Goal: Check status: Check status

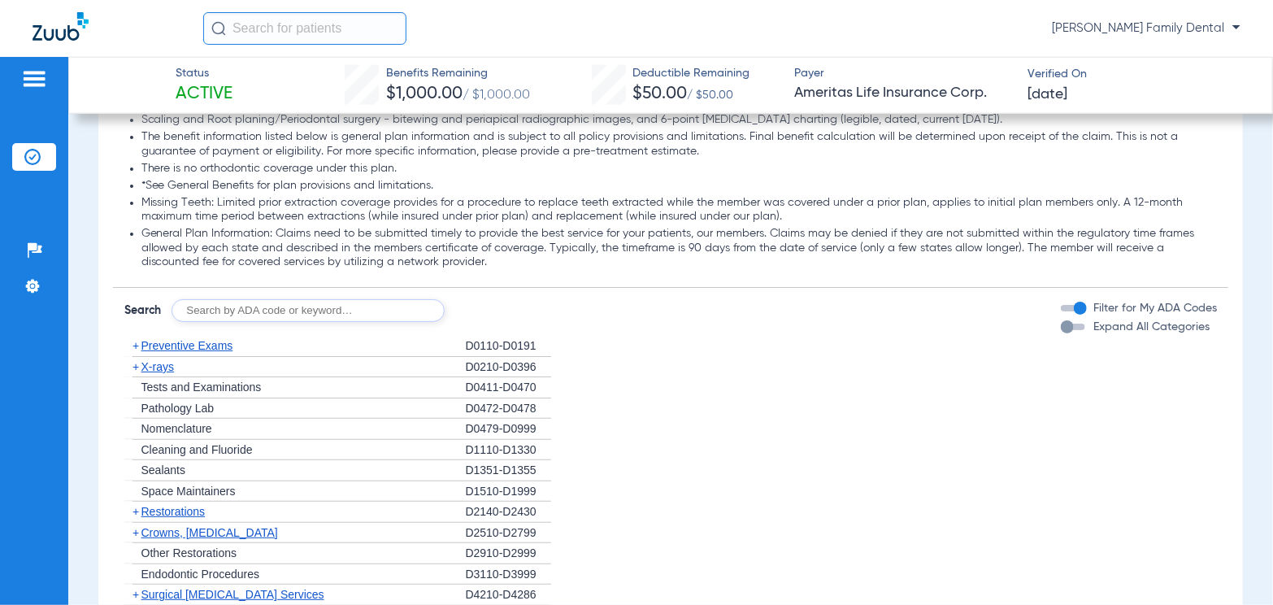
scroll to position [1057, 0]
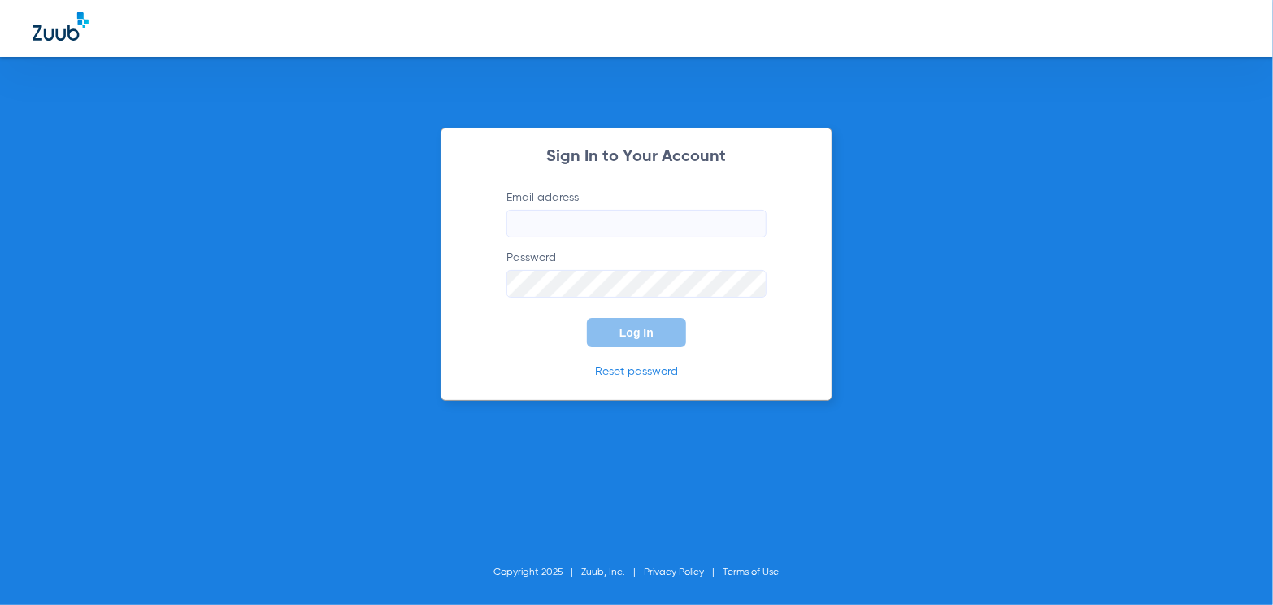
type input "tbrewerdental@gmail.com"
click at [628, 341] on button "Log In" at bounding box center [636, 332] width 99 height 29
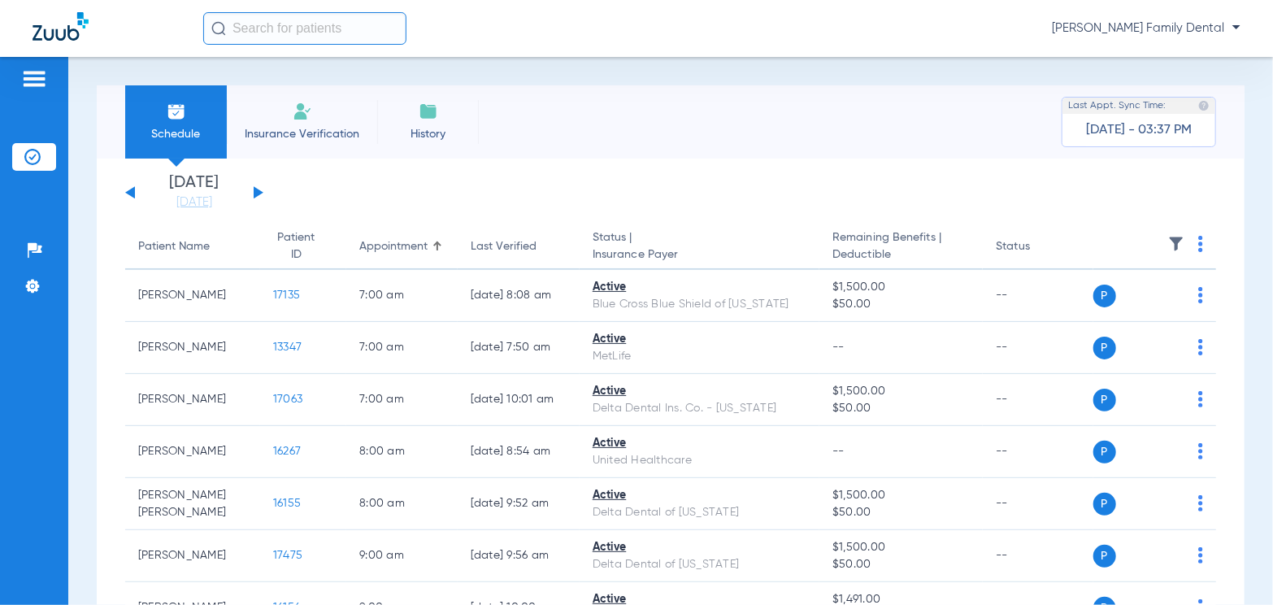
click at [261, 191] on button at bounding box center [259, 192] width 10 height 12
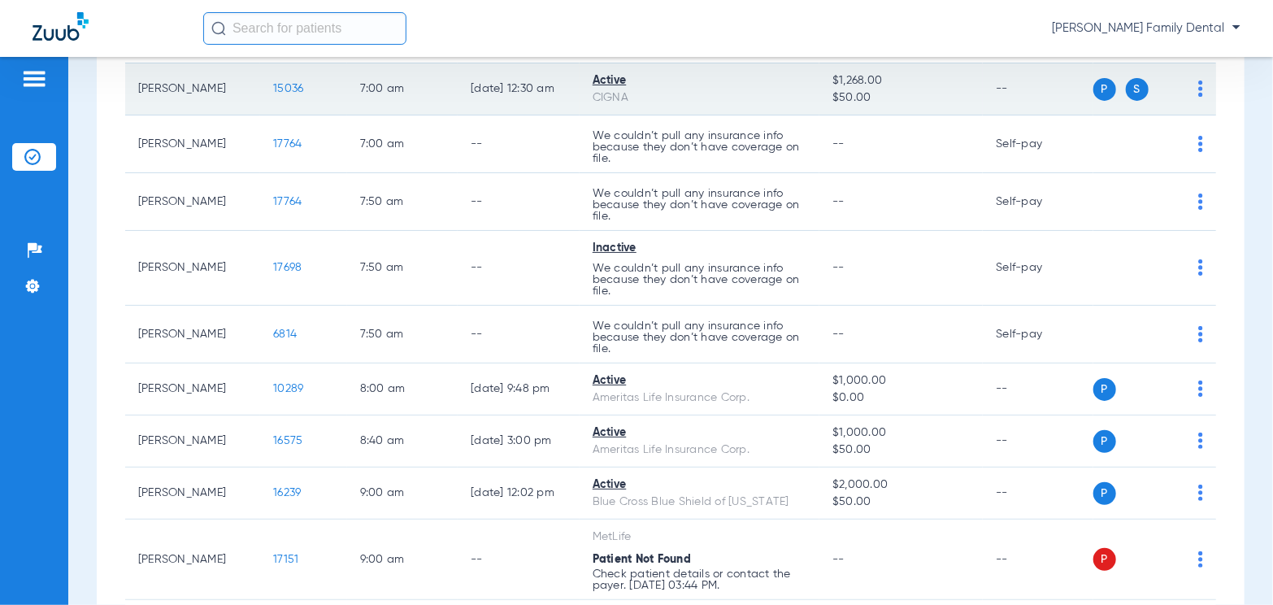
scroll to position [325, 0]
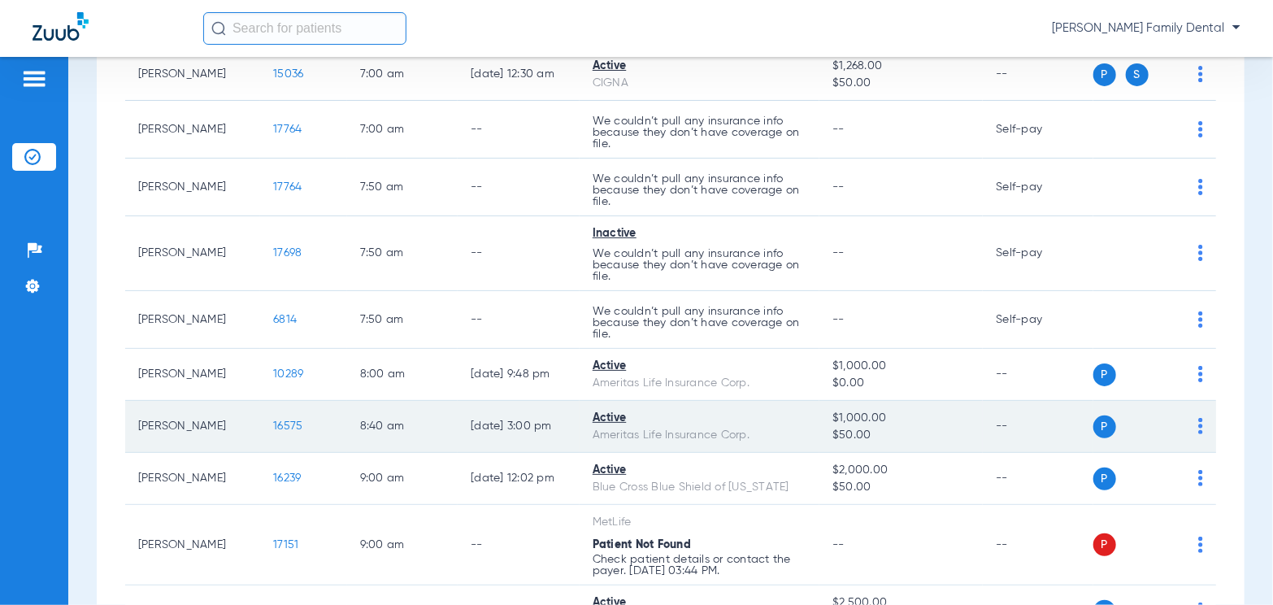
click at [273, 423] on span "16575" at bounding box center [287, 425] width 29 height 11
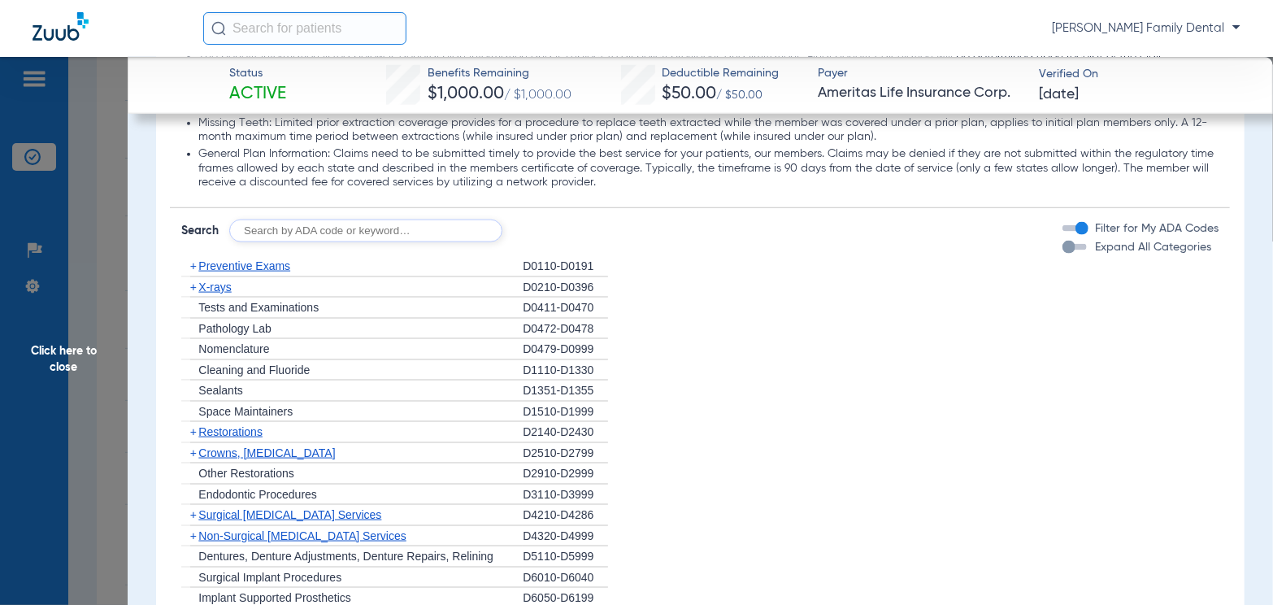
scroll to position [1057, 0]
click at [280, 267] on span "Preventive Exams" at bounding box center [244, 264] width 92 height 13
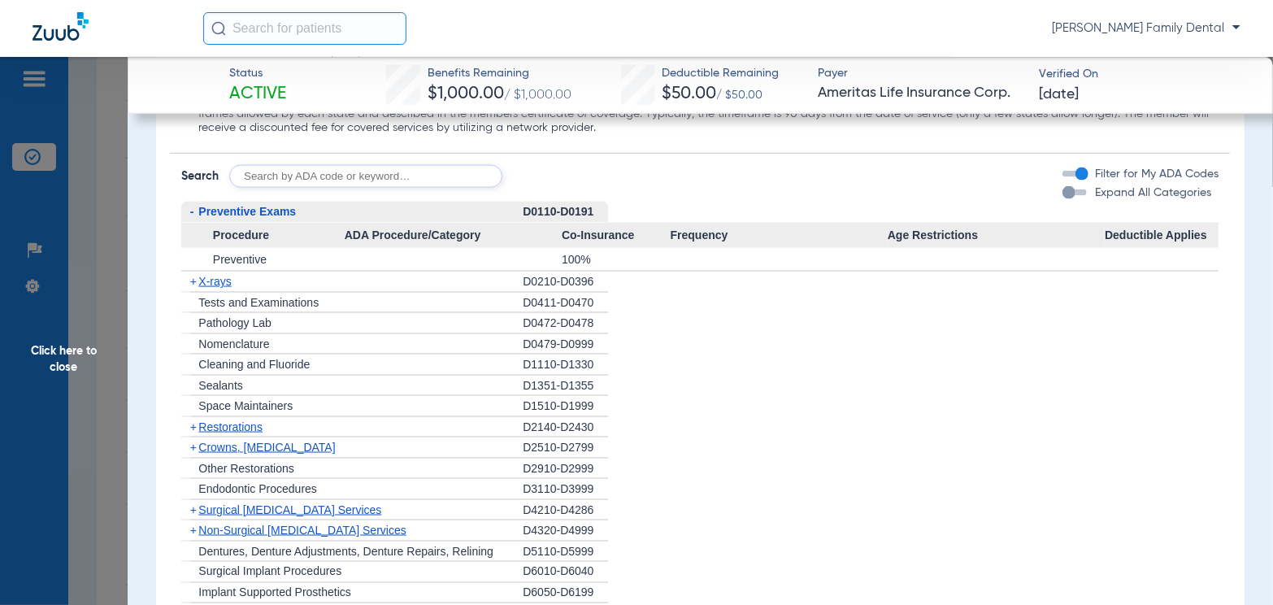
scroll to position [1138, 0]
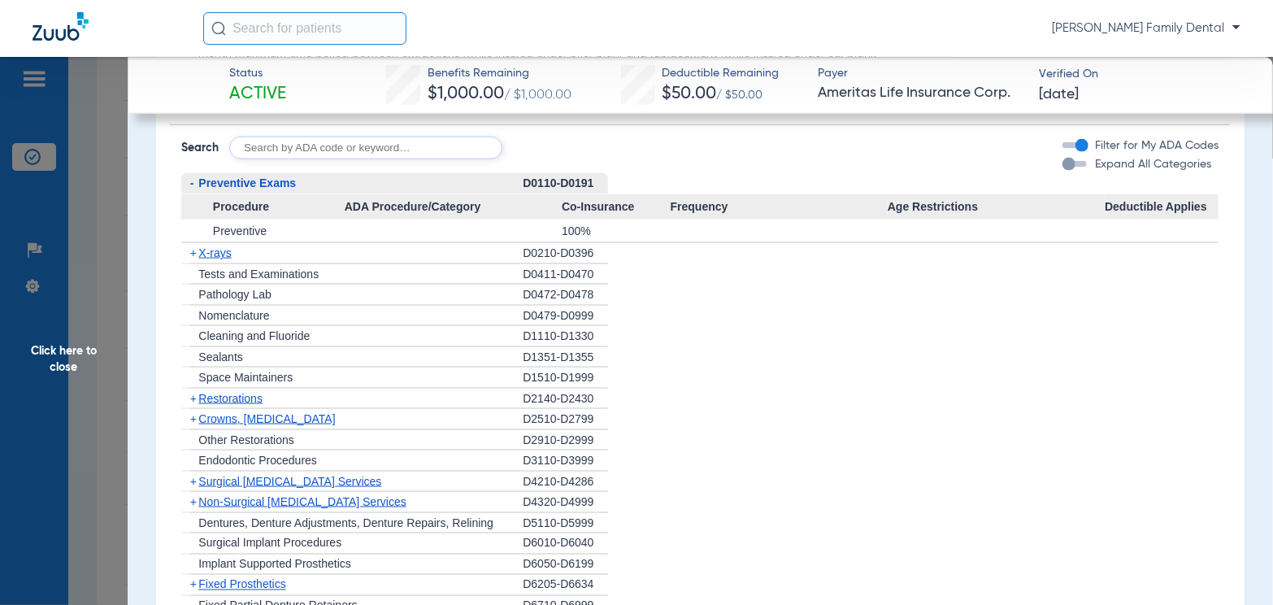
click at [215, 250] on span "X-rays" at bounding box center [214, 252] width 33 height 13
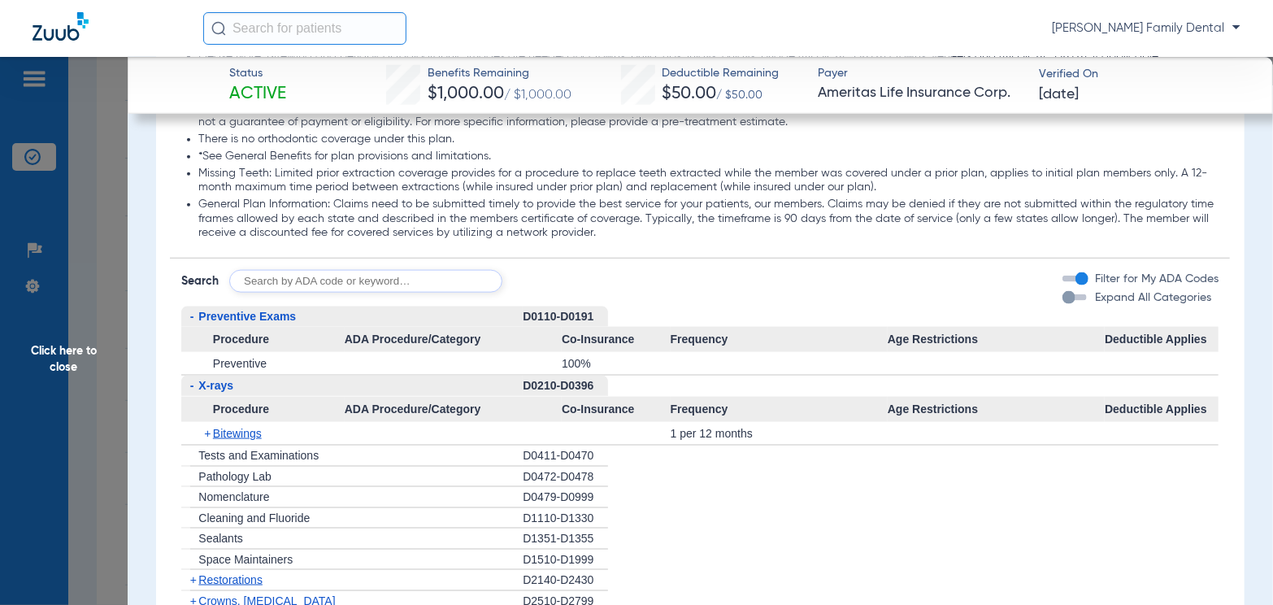
scroll to position [1001, 0]
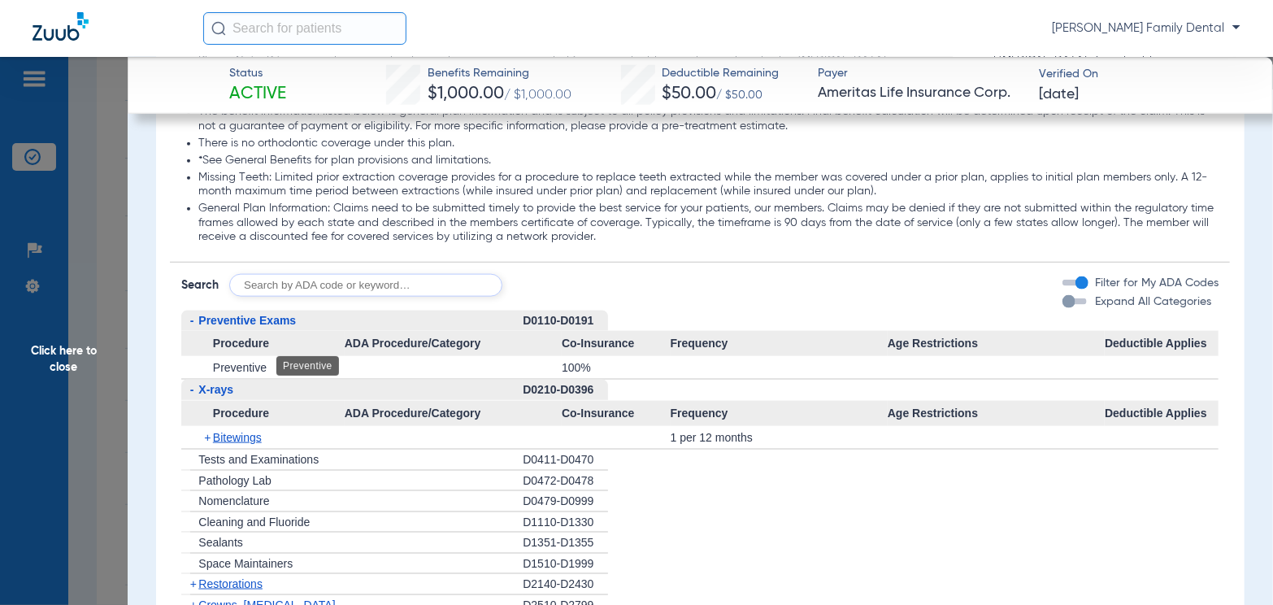
click at [237, 372] on span "Preventive" at bounding box center [240, 367] width 54 height 13
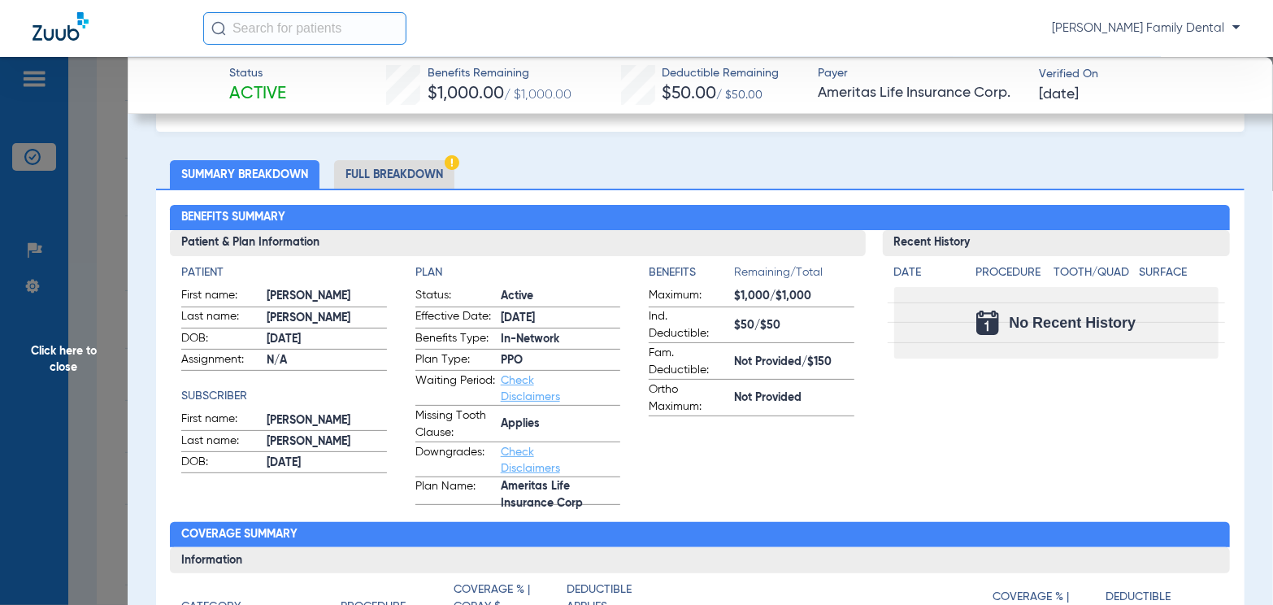
scroll to position [0, 0]
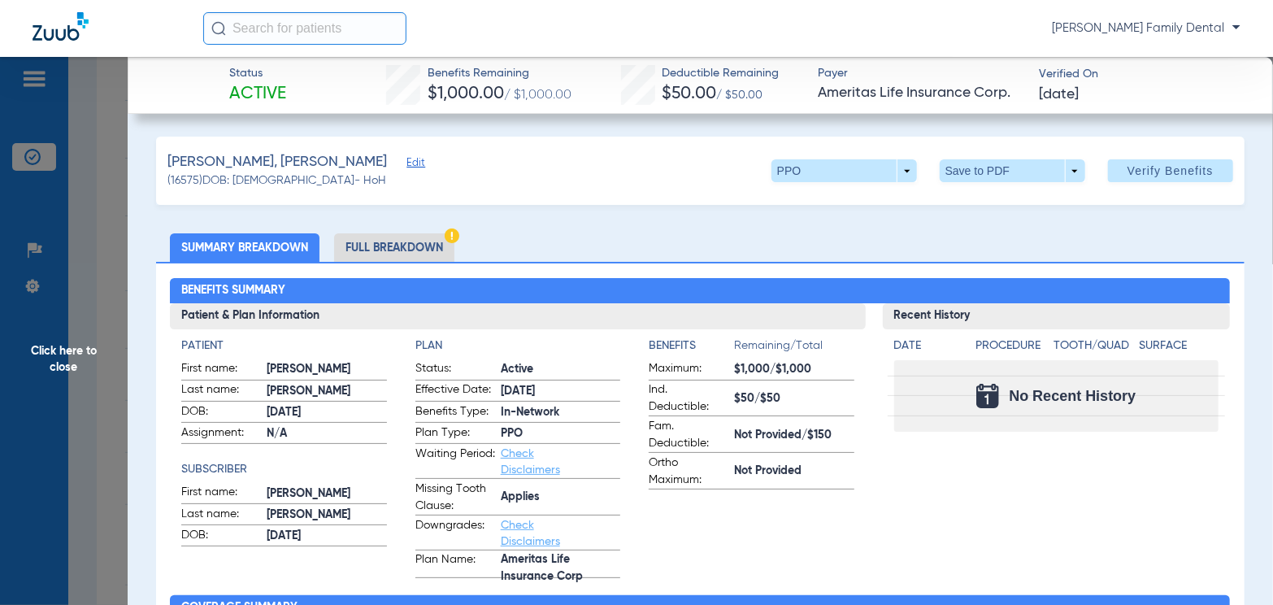
click at [367, 241] on li "Full Breakdown" at bounding box center [394, 247] width 120 height 28
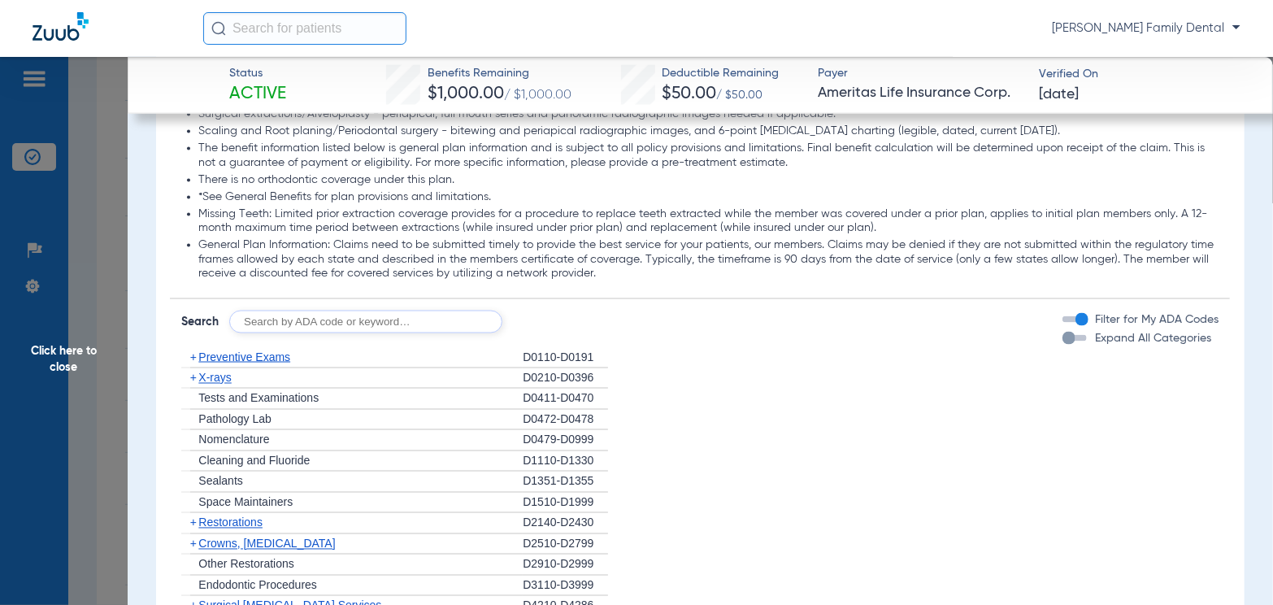
scroll to position [1301, 0]
click at [255, 351] on span "Preventive Exams" at bounding box center [244, 356] width 92 height 13
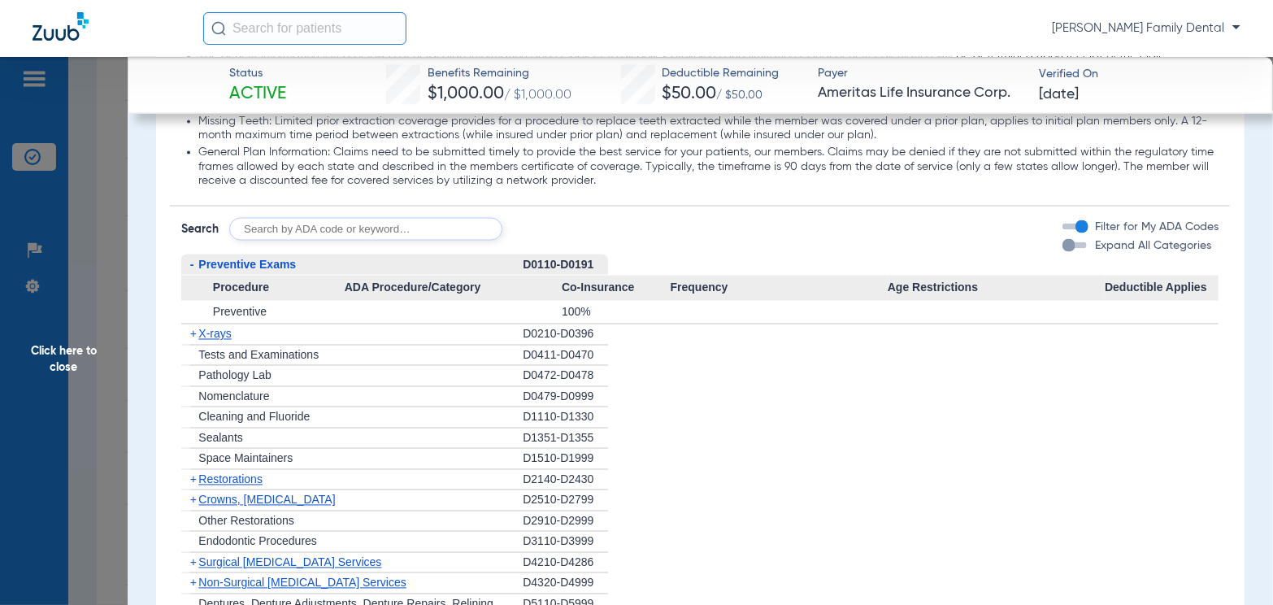
scroll to position [1463, 0]
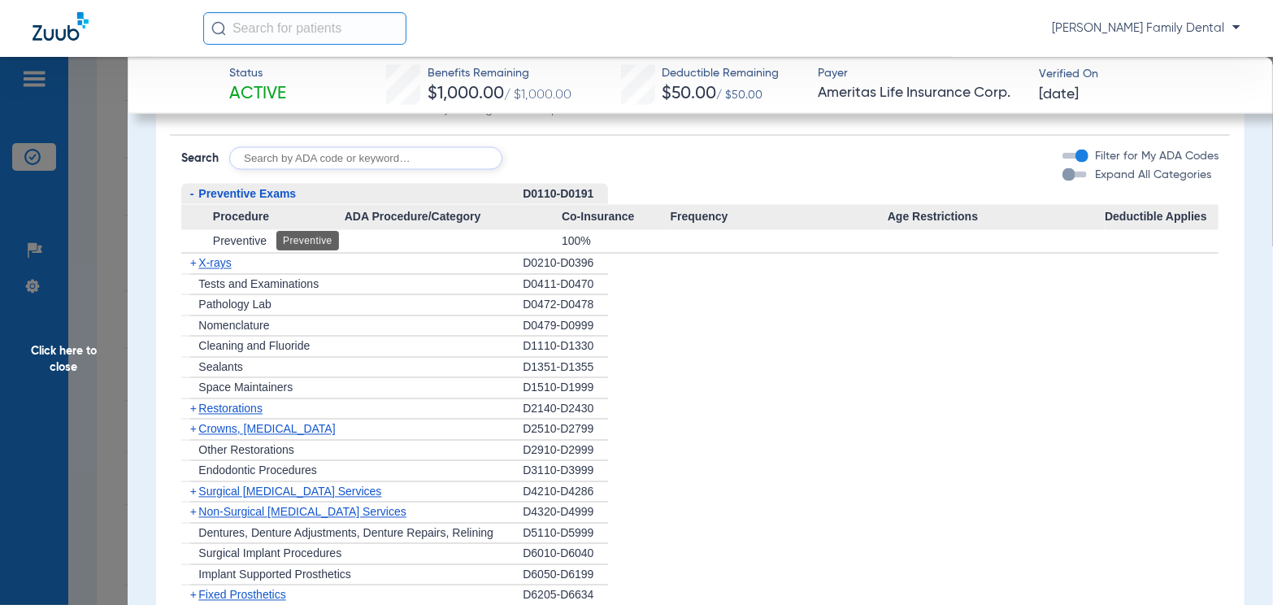
click at [233, 239] on span "Preventive" at bounding box center [240, 241] width 54 height 13
click at [1063, 176] on div "button" at bounding box center [1069, 174] width 13 height 13
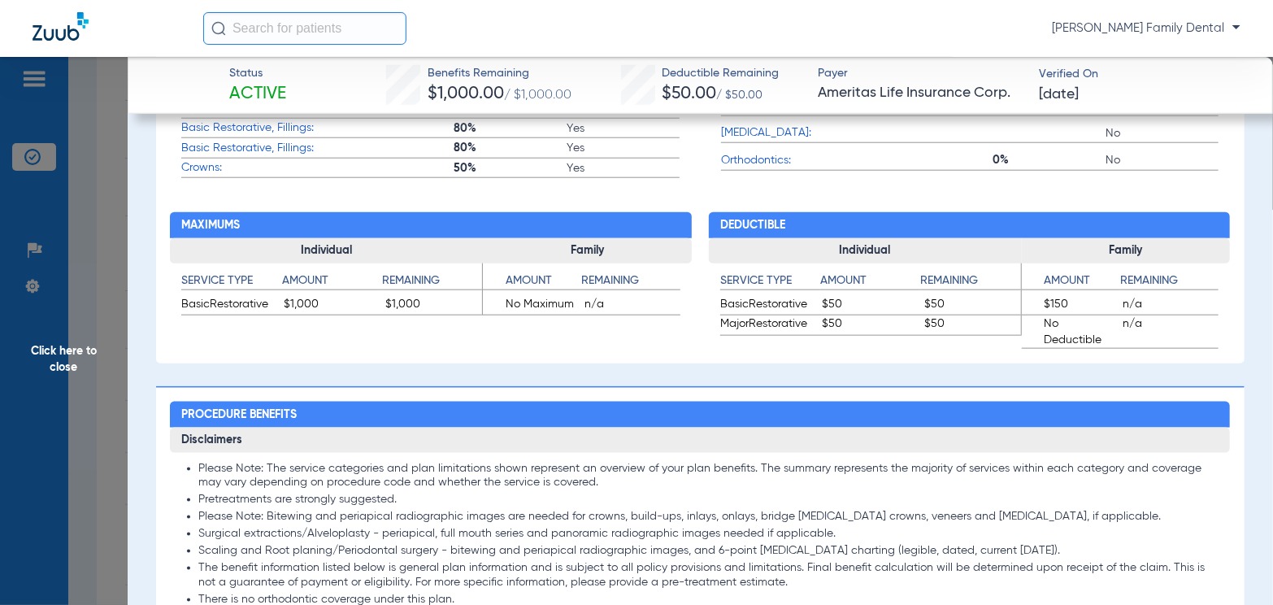
scroll to position [863, 0]
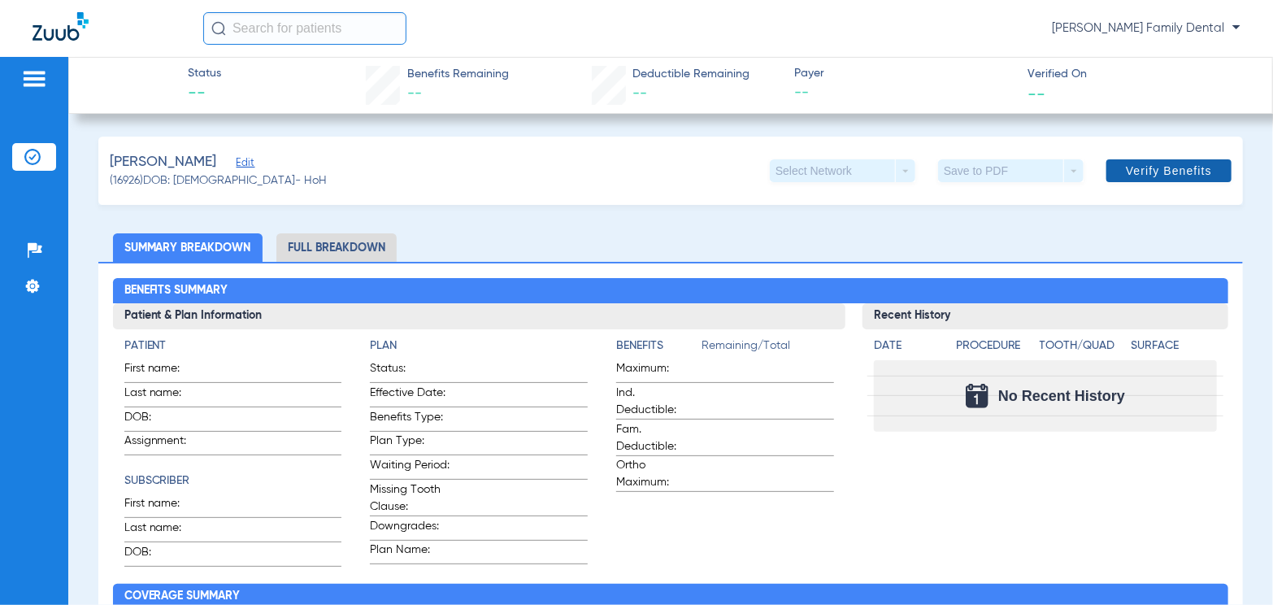
click at [1127, 167] on span "Verify Benefits" at bounding box center [1169, 170] width 86 height 13
click at [1138, 173] on span "Verify Benefits" at bounding box center [1169, 170] width 86 height 13
click at [1167, 176] on span "Verify Benefits" at bounding box center [1169, 170] width 86 height 13
